Goal: Book appointment/travel/reservation

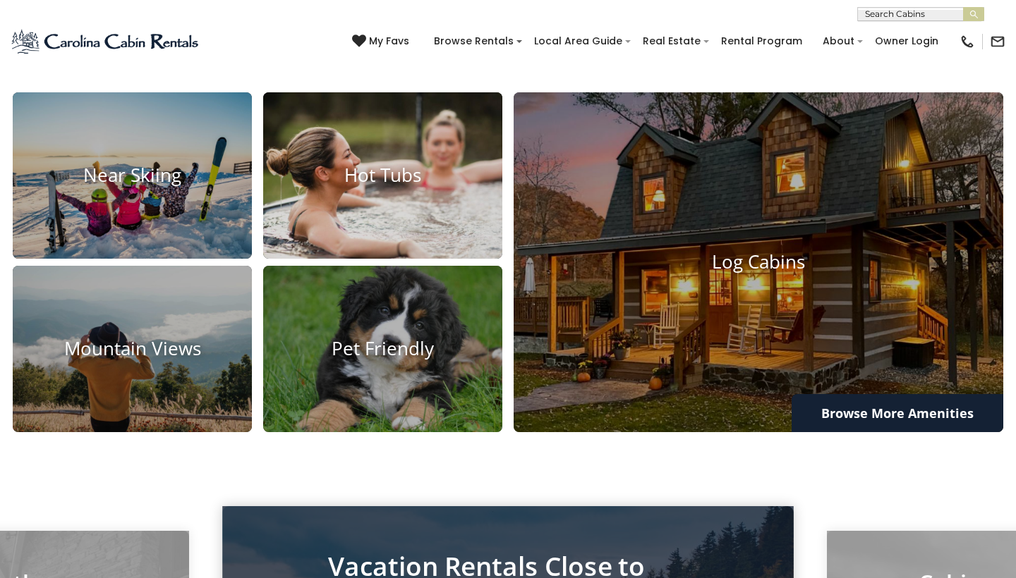
scroll to position [969, 0]
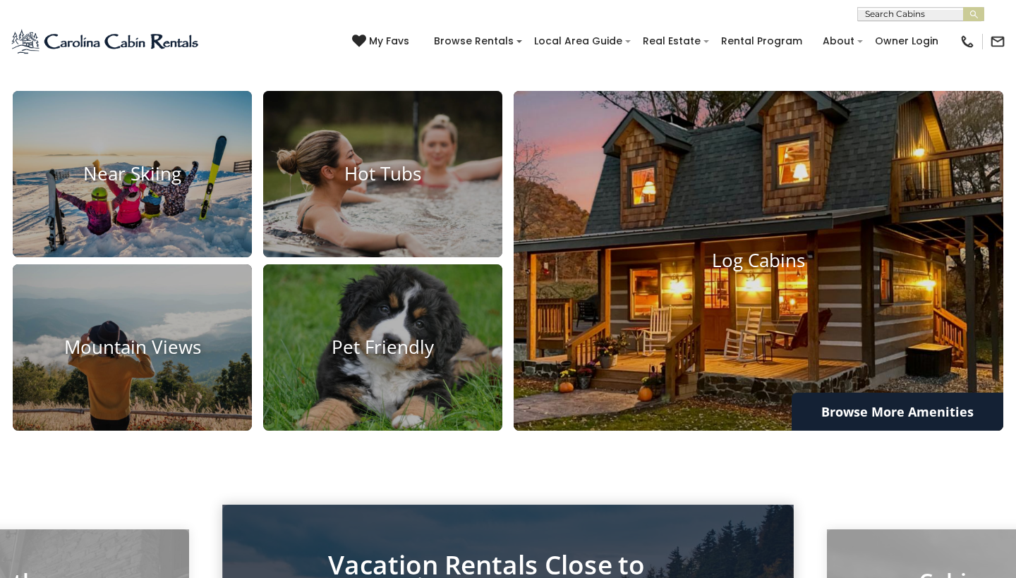
click at [686, 272] on h4 "Log Cabins" at bounding box center [757, 261] width 489 height 22
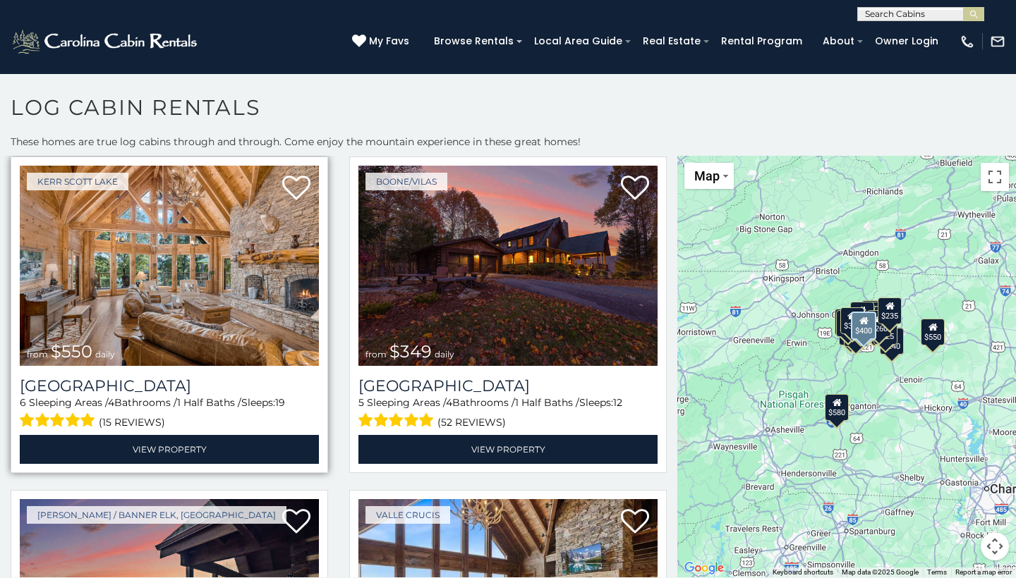
scroll to position [362, 0]
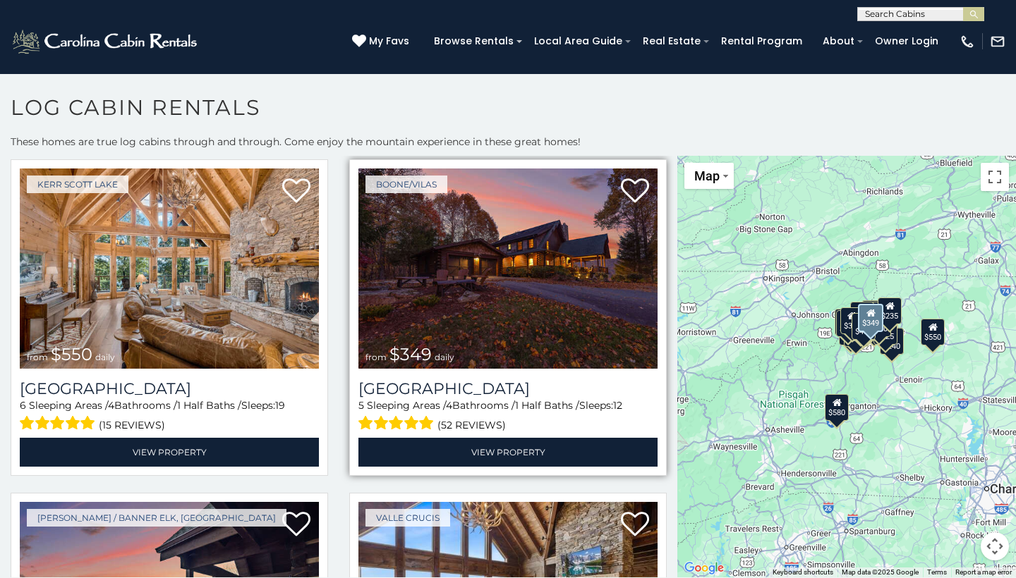
click at [486, 271] on img at bounding box center [507, 269] width 299 height 200
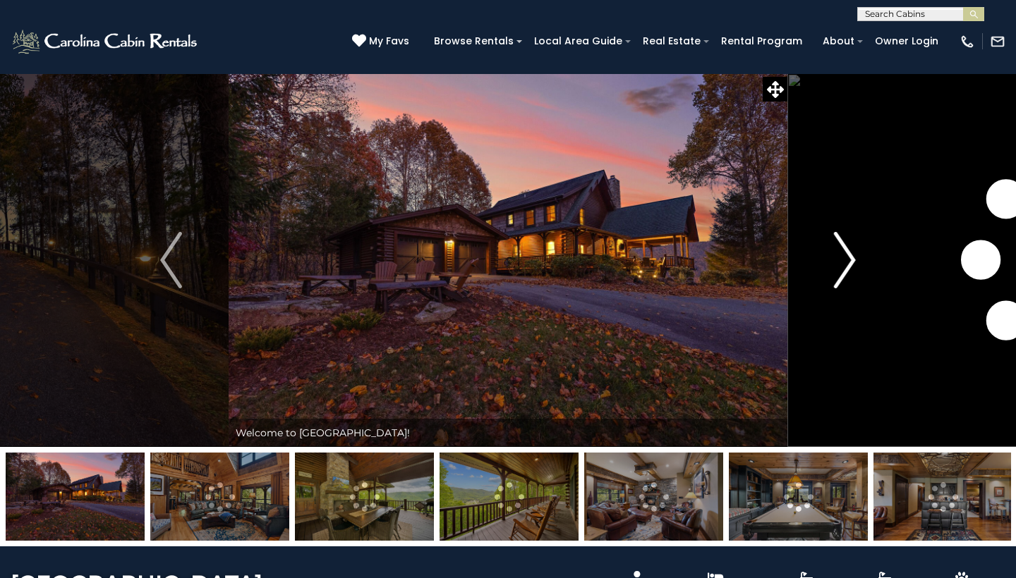
click at [848, 257] on img "Next" at bounding box center [844, 260] width 21 height 56
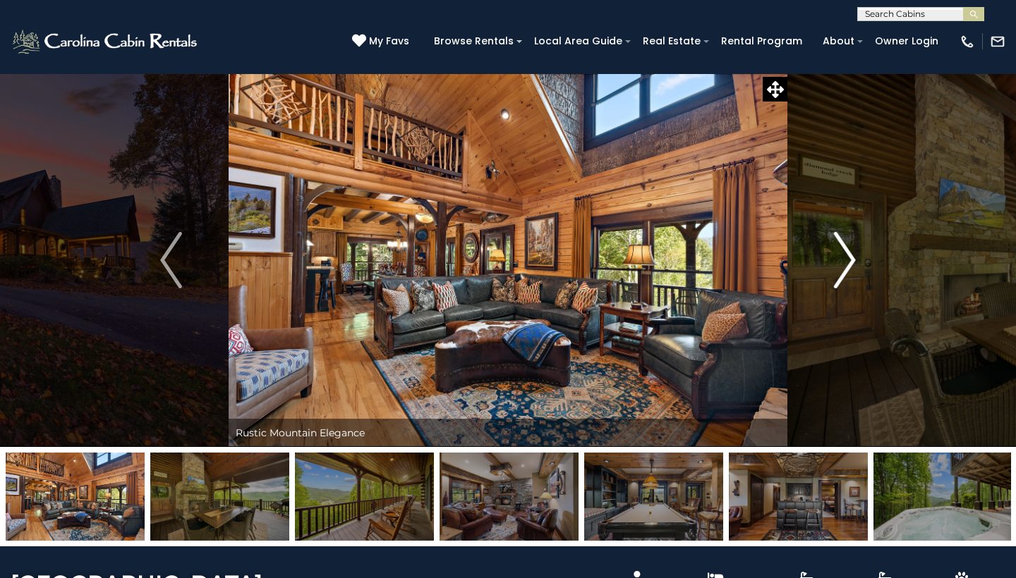
click at [848, 259] on img "Next" at bounding box center [844, 260] width 21 height 56
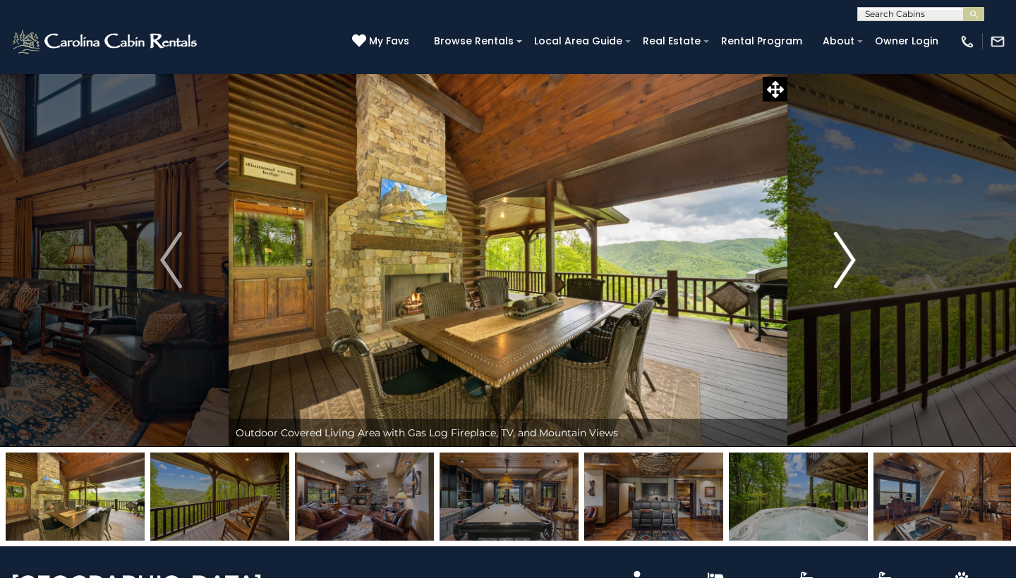
click at [848, 259] on img "Next" at bounding box center [844, 260] width 21 height 56
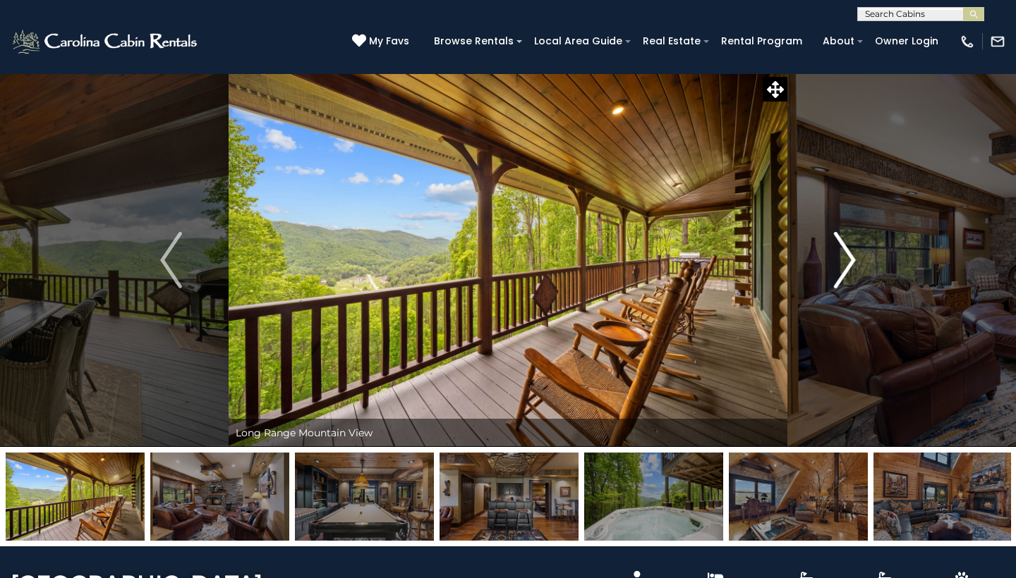
click at [848, 259] on img "Next" at bounding box center [844, 260] width 21 height 56
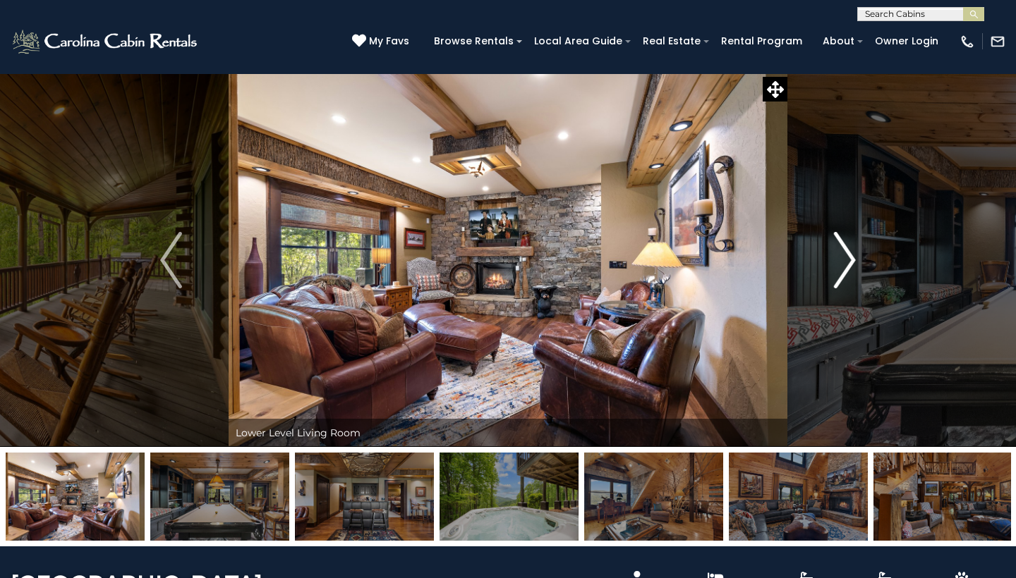
click at [848, 259] on img "Next" at bounding box center [844, 260] width 21 height 56
